Goal: Task Accomplishment & Management: Use online tool/utility

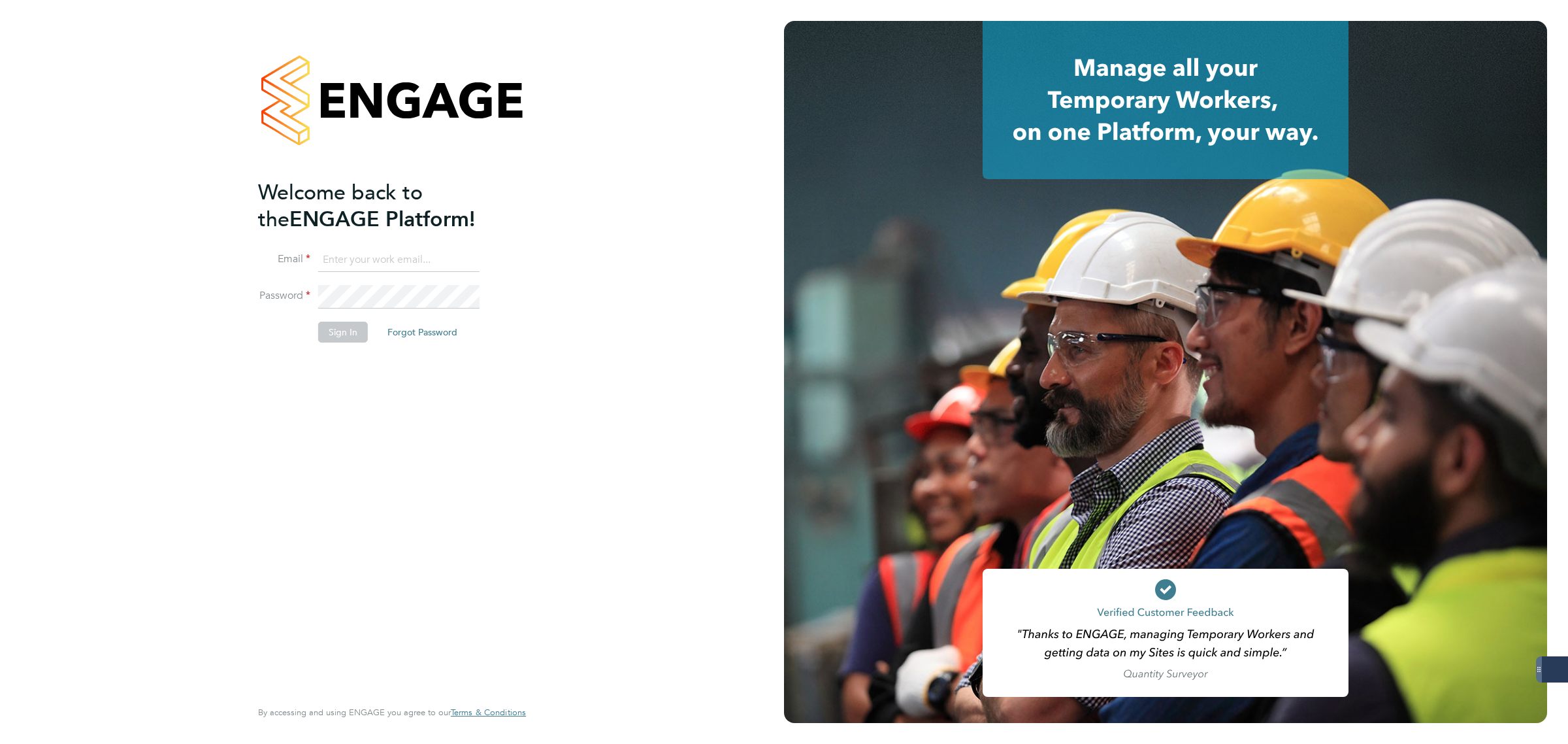
type input "matthew.robson@servicecare.org.uk"
click at [333, 328] on button "Sign In" at bounding box center [343, 332] width 50 height 21
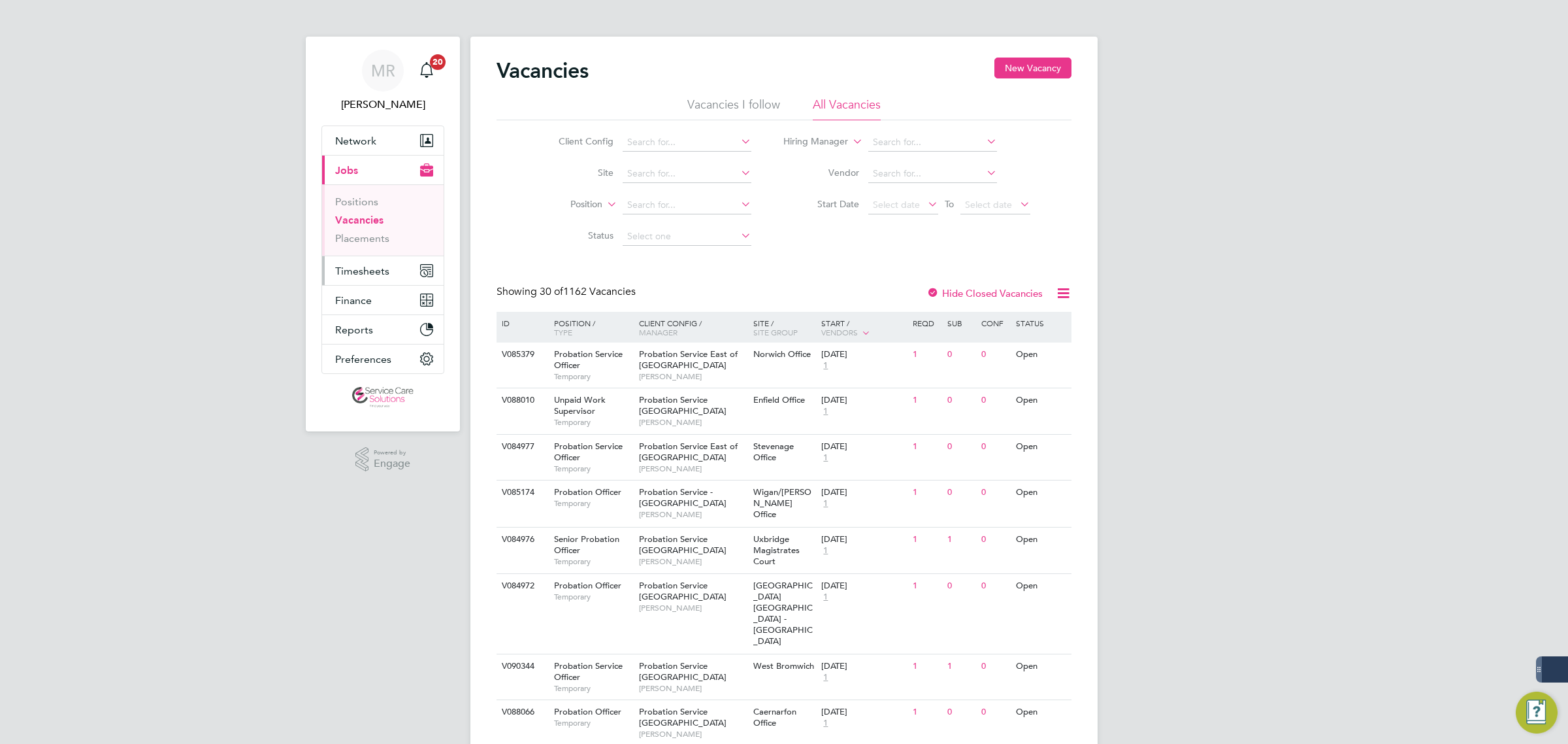
click at [379, 270] on span "Timesheets" at bounding box center [363, 270] width 55 height 12
click at [358, 271] on span "Timesheets" at bounding box center [363, 270] width 55 height 12
click at [350, 232] on link "Timesheets" at bounding box center [363, 231] width 55 height 12
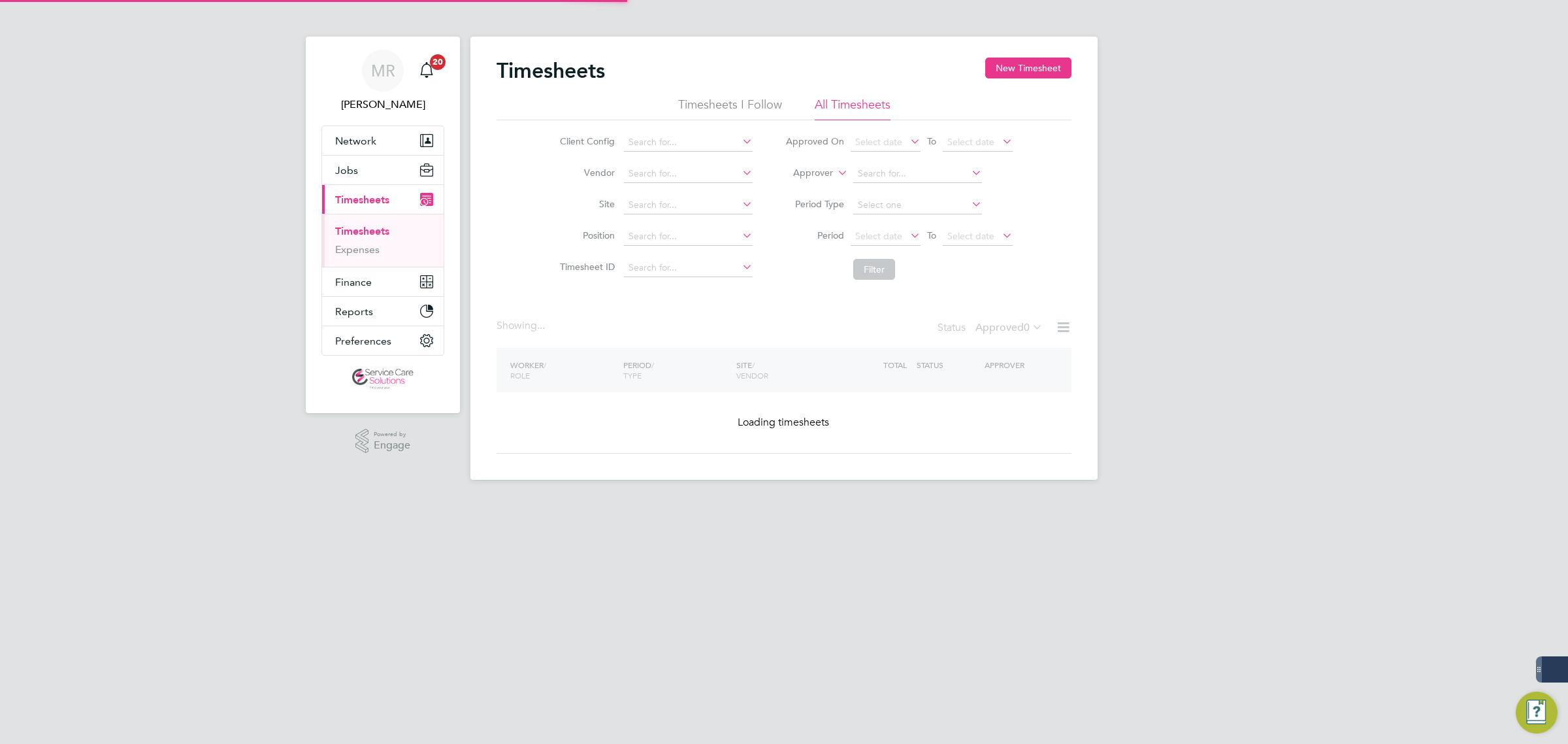
click at [804, 164] on li "Approver" at bounding box center [898, 173] width 260 height 31
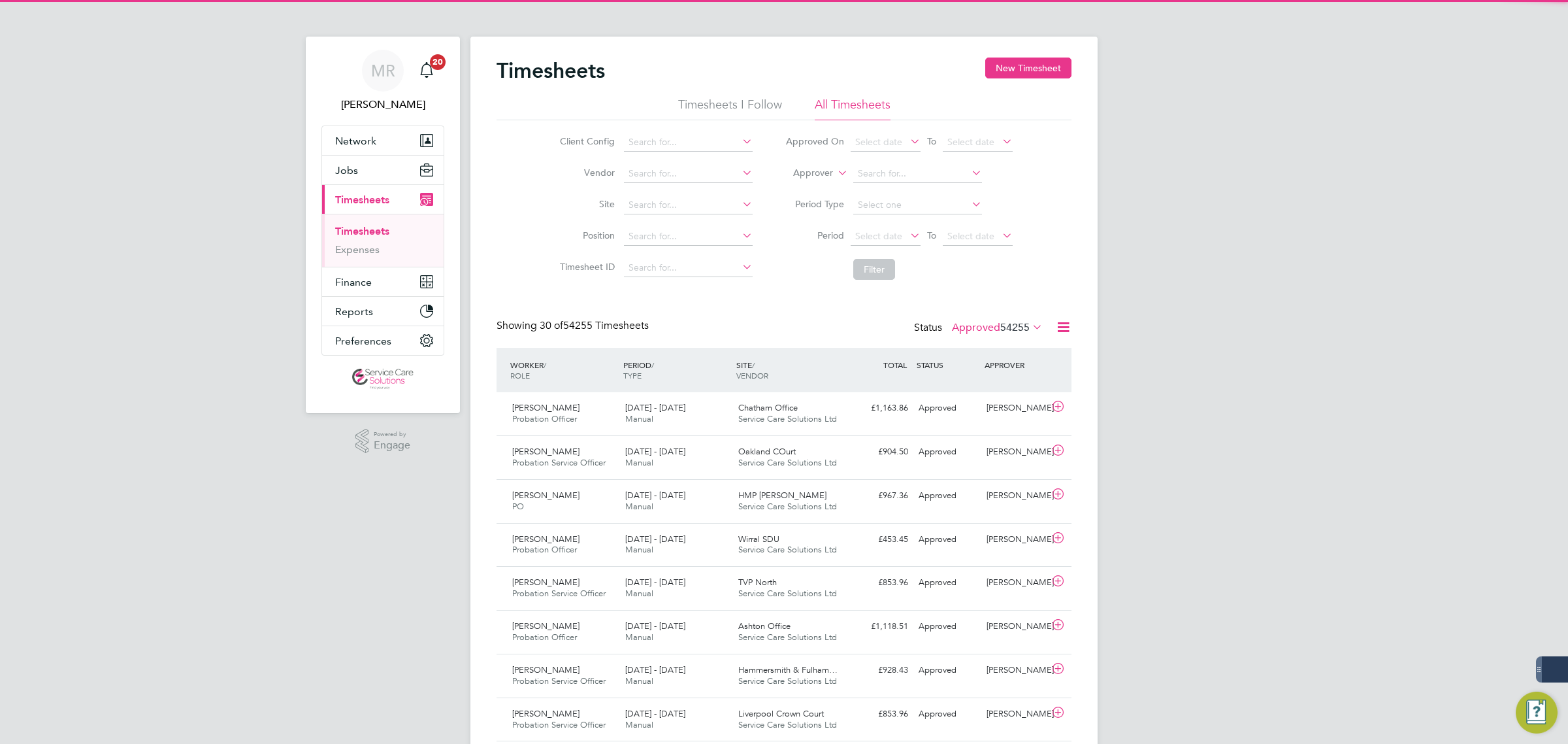
click at [814, 167] on label "Approver" at bounding box center [804, 173] width 59 height 13
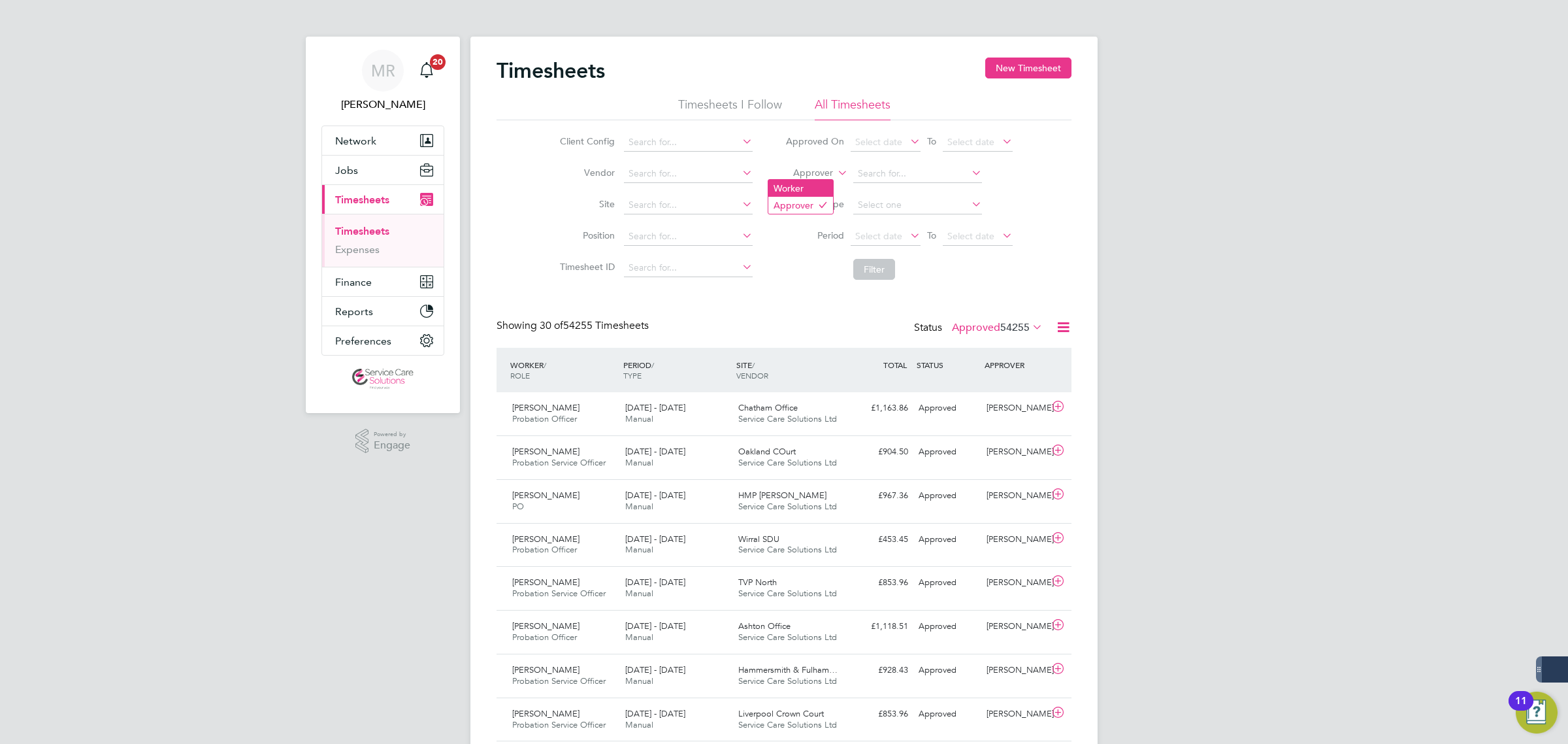
click at [801, 185] on li "Worker" at bounding box center [801, 188] width 64 height 17
click at [871, 164] on input at bounding box center [918, 173] width 129 height 18
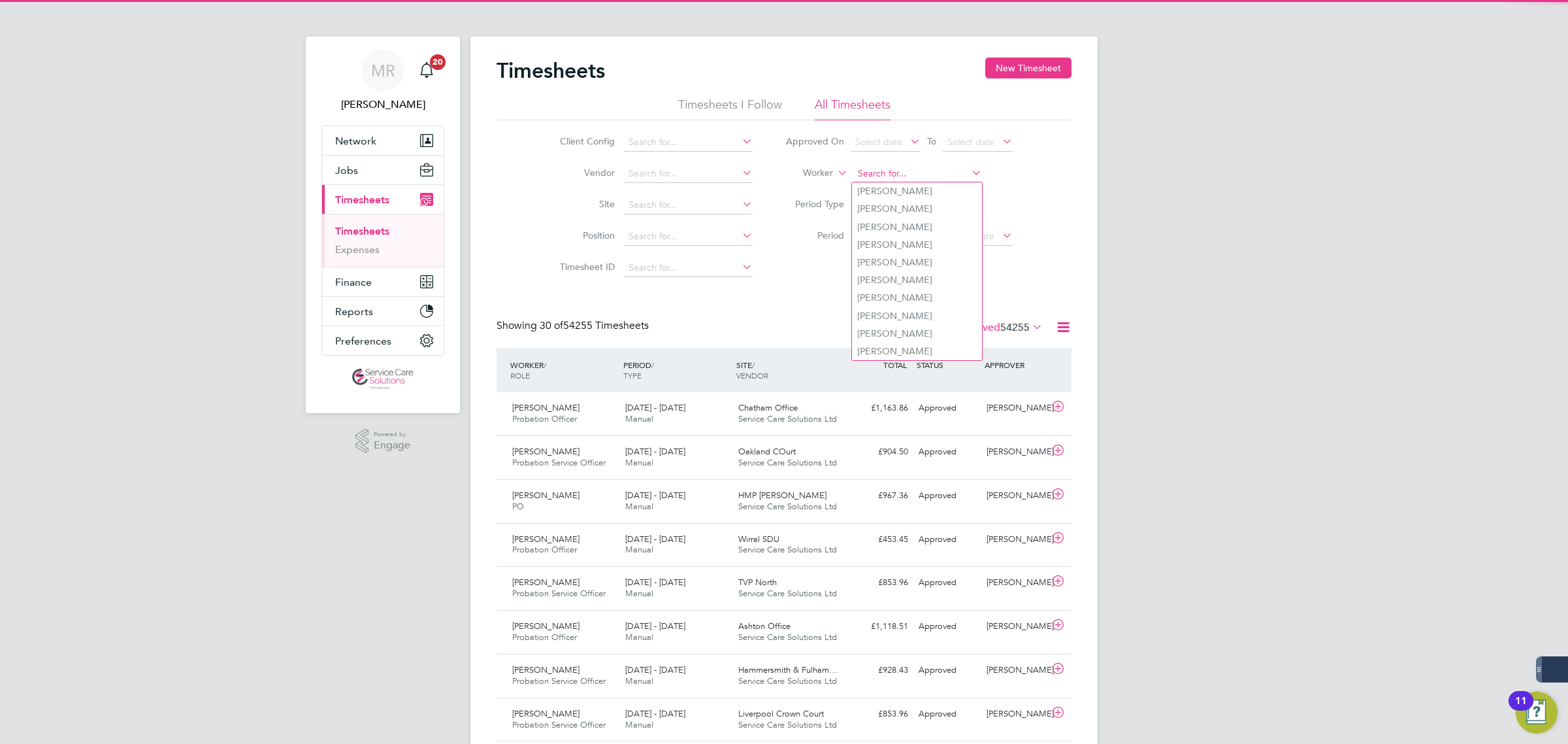
type input "r"
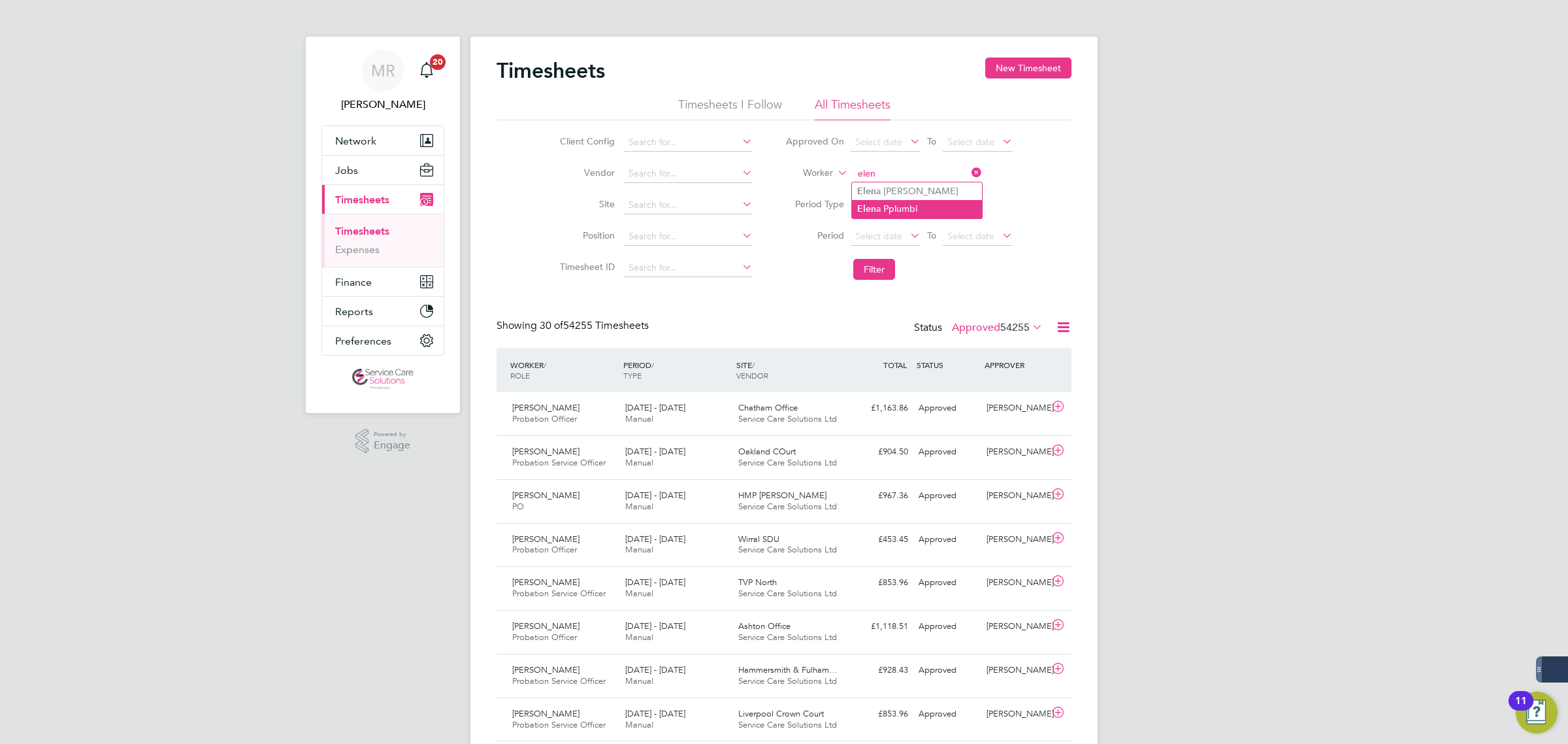
click at [903, 204] on li "Elen a Pplumbi" at bounding box center [917, 208] width 130 height 17
type input "[PERSON_NAME]"
click at [879, 269] on button "Filter" at bounding box center [874, 270] width 42 height 21
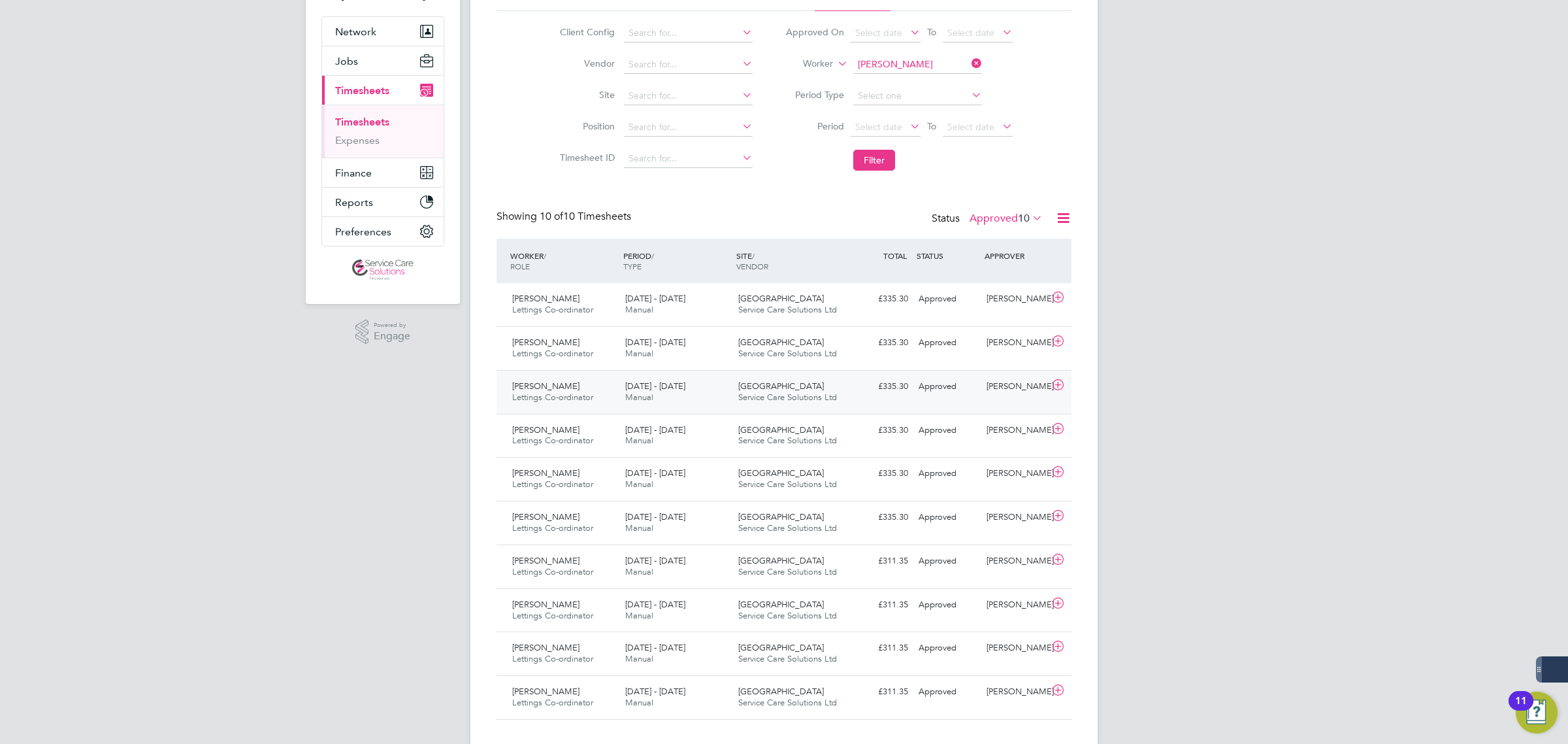
scroll to position [133, 0]
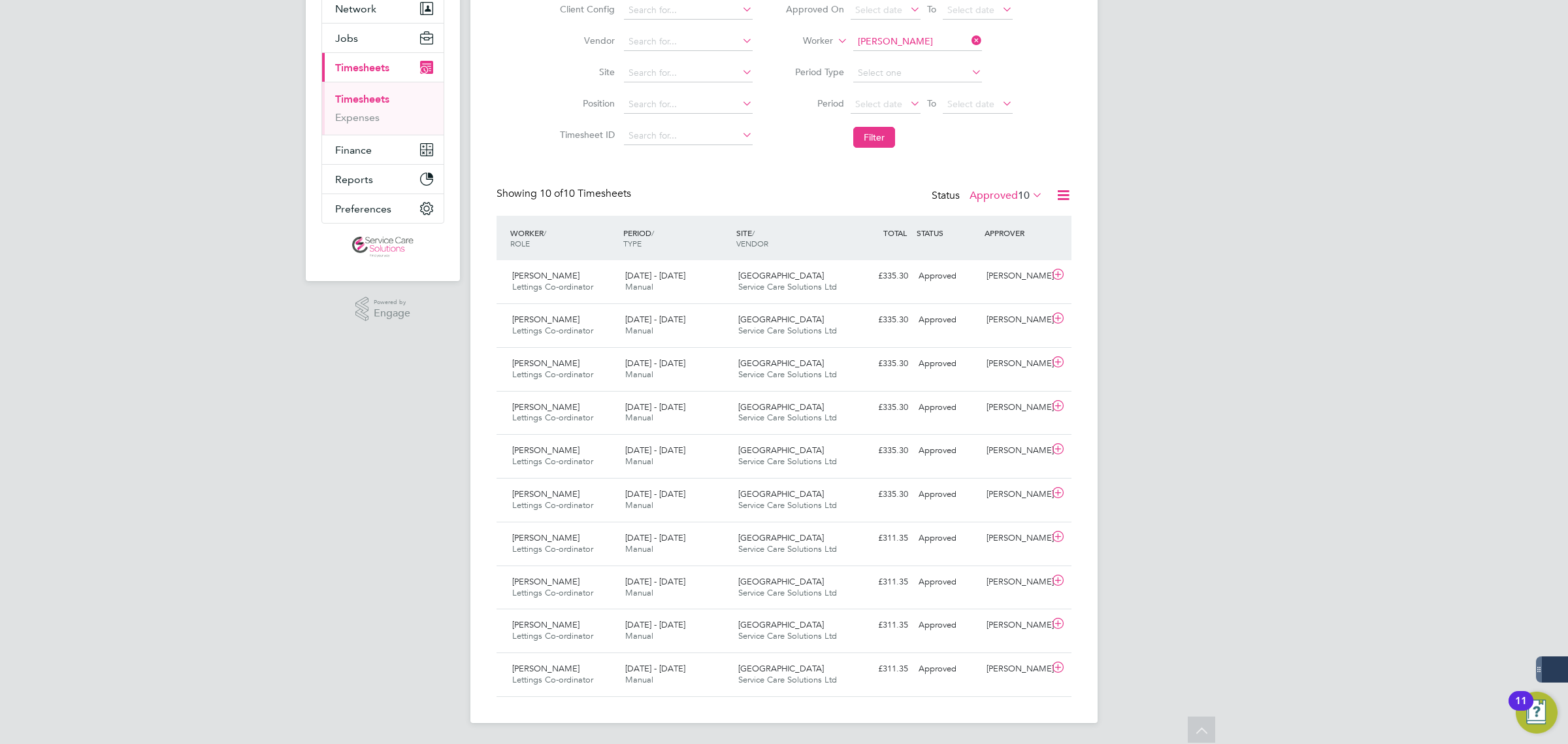
click at [1354, 456] on div "[PERSON_NAME] Notifications 20 Applications: Network Team Members Businesses Si…" at bounding box center [784, 306] width 1568 height 876
